Goal: Task Accomplishment & Management: Complete application form

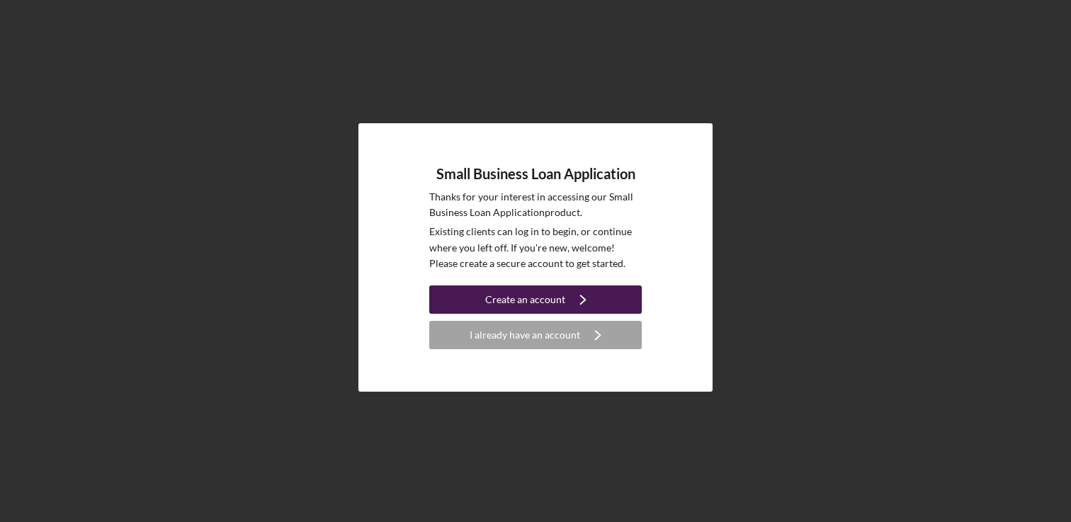
click at [574, 301] on icon "Icon/Navigate" at bounding box center [582, 299] width 35 height 35
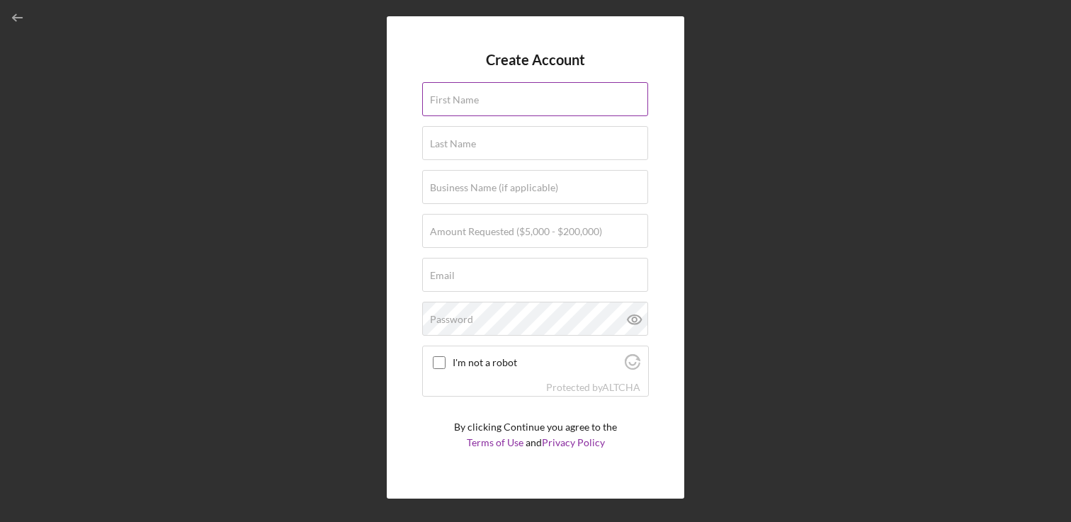
click at [566, 102] on input "First Name" at bounding box center [535, 99] width 226 height 34
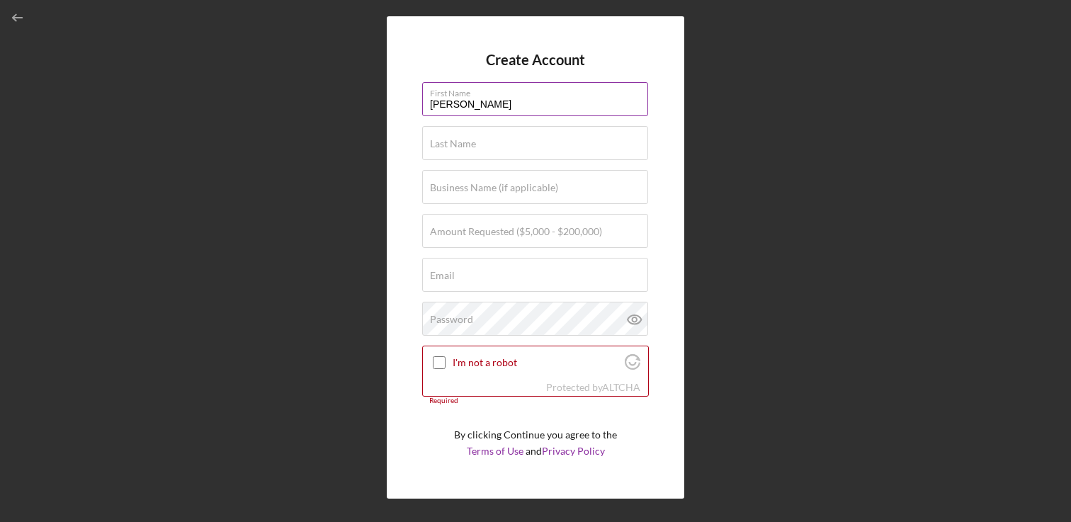
type input "[PERSON_NAME]"
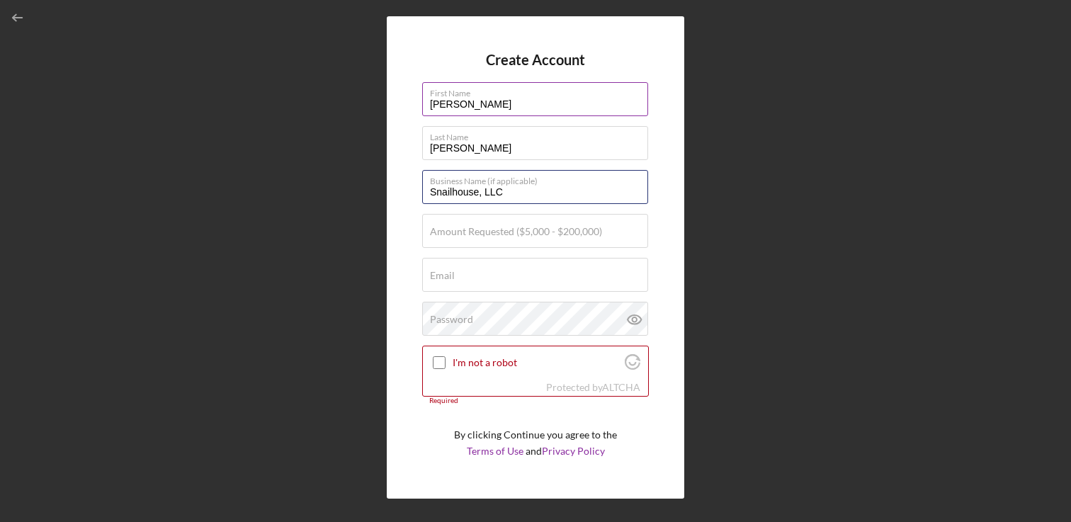
type input "Snailhouse, LLC"
